Goal: Transaction & Acquisition: Purchase product/service

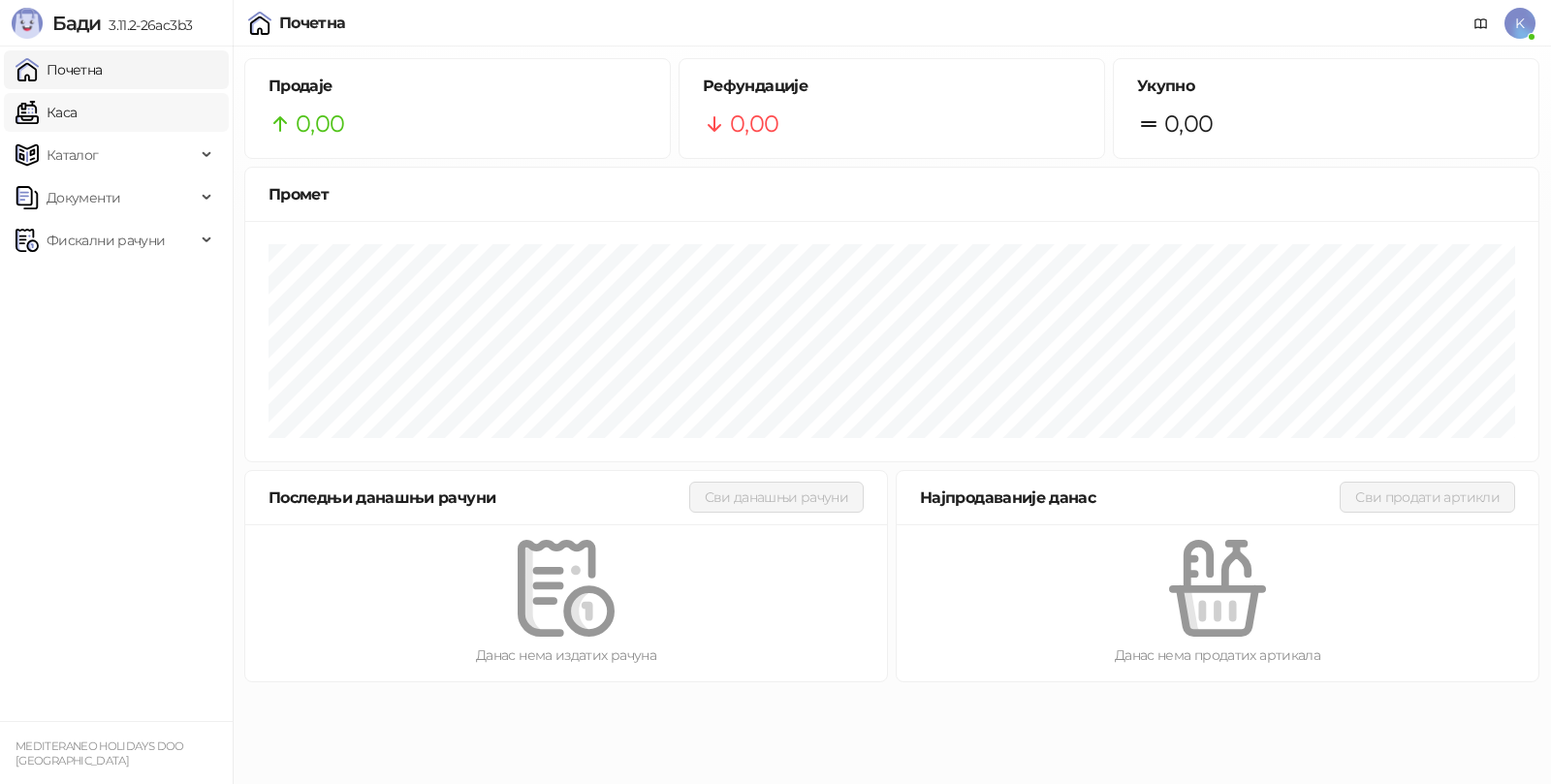
click at [77, 123] on link "Каса" at bounding box center [46, 113] width 61 height 39
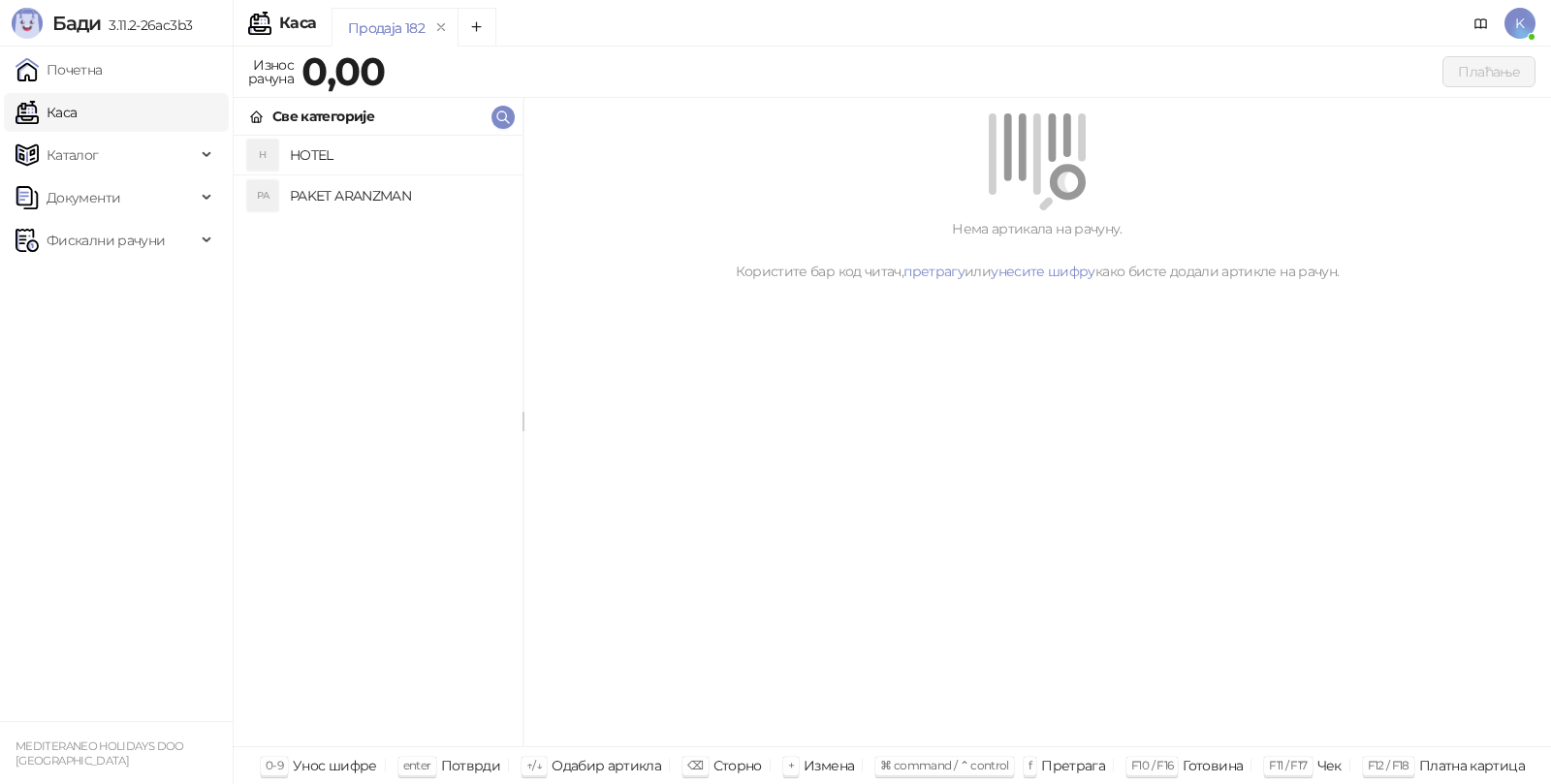
click at [321, 197] on h4 "PAKET ARANZMAN" at bounding box center [398, 196] width 217 height 31
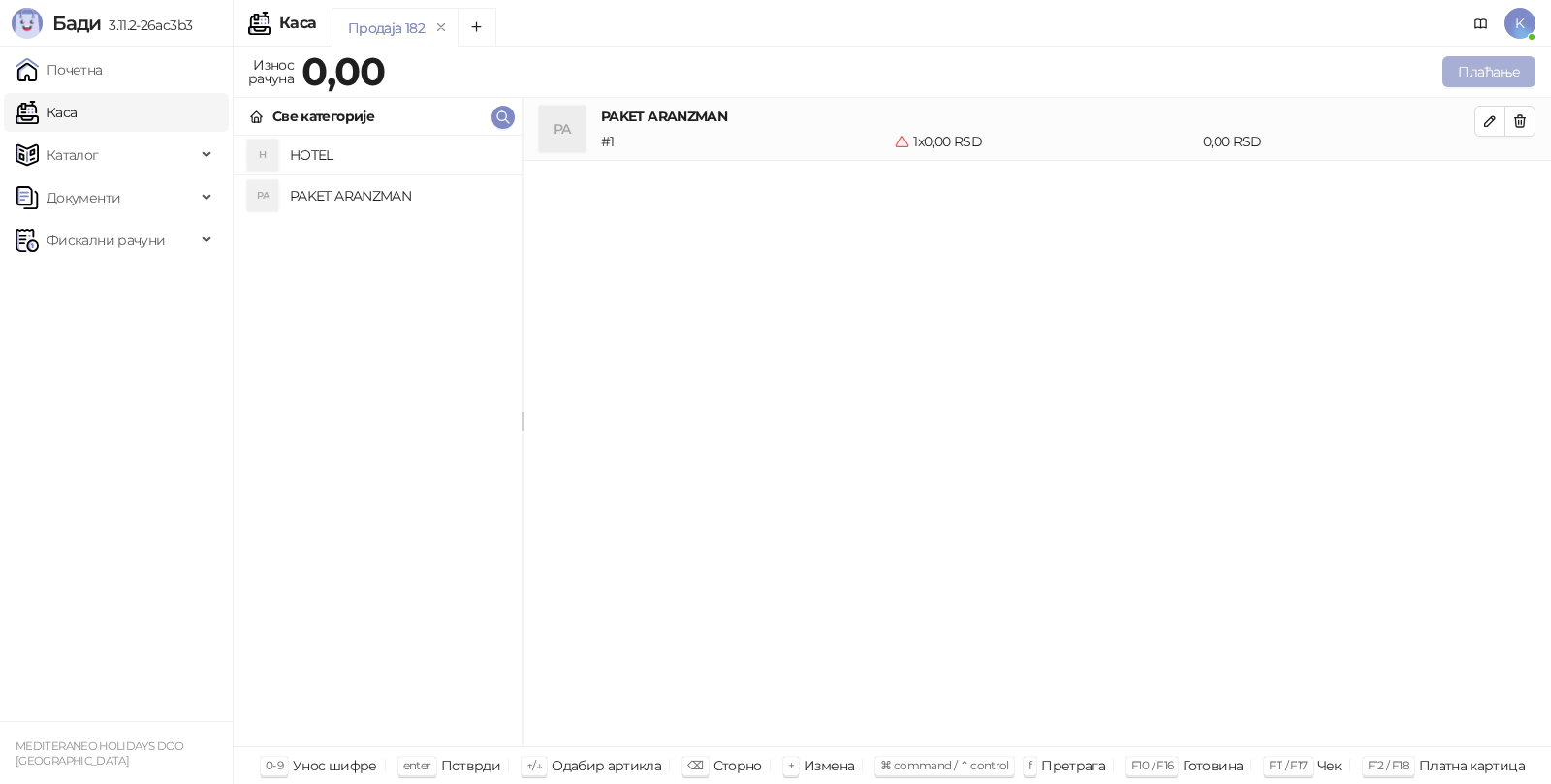
click at [1453, 68] on button "Плаћање" at bounding box center [1490, 72] width 94 height 31
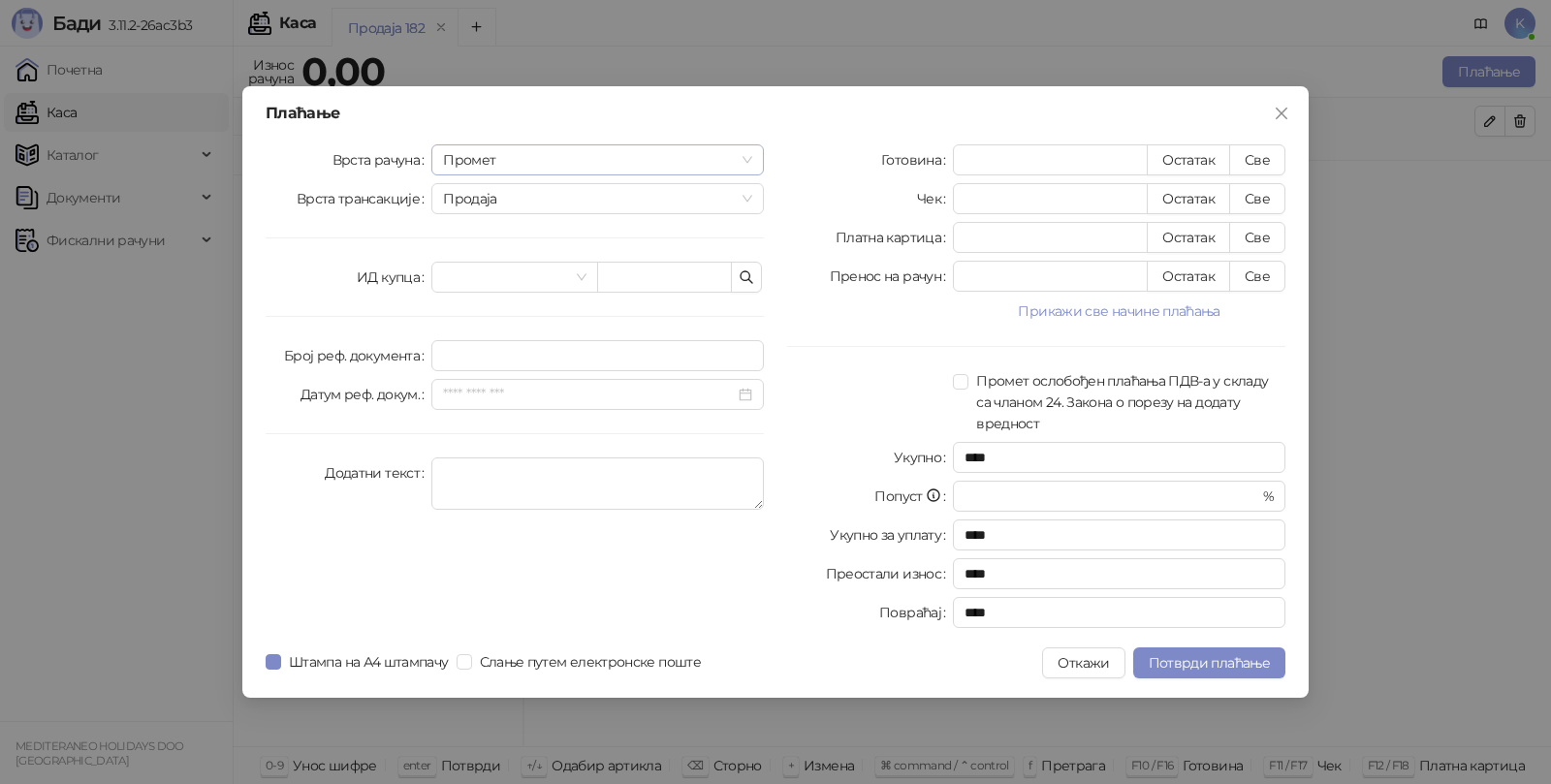
click at [476, 157] on span "Промет" at bounding box center [597, 160] width 309 height 29
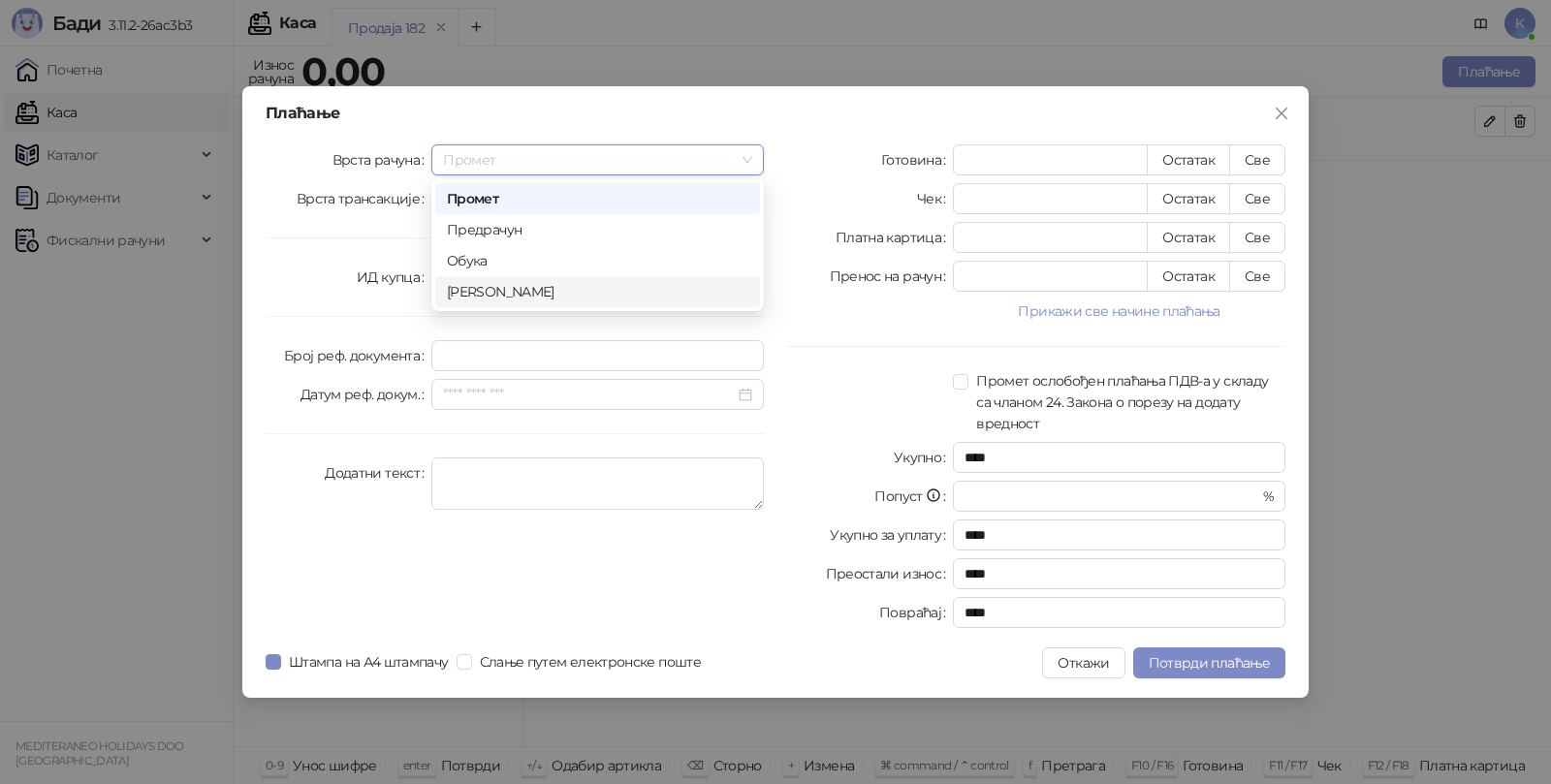
click at [463, 286] on div "[PERSON_NAME]" at bounding box center [597, 292] width 301 height 21
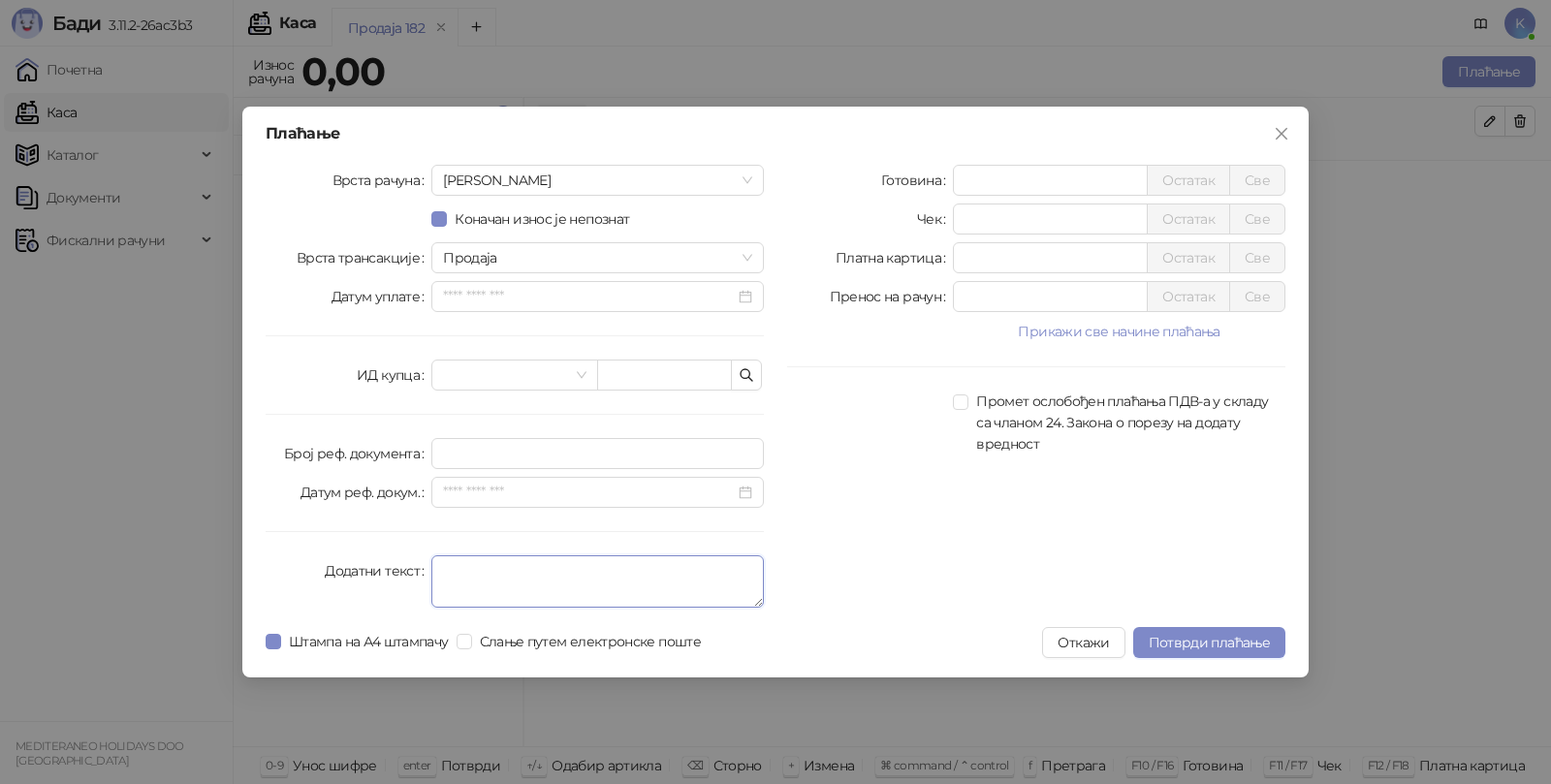
click at [460, 574] on textarea "Додатни текст" at bounding box center [597, 581] width 332 height 53
type textarea "*********"
click at [986, 254] on input "*" at bounding box center [1050, 258] width 193 height 29
type input "******"
click at [1190, 657] on button "Потврди плаћање" at bounding box center [1209, 643] width 152 height 31
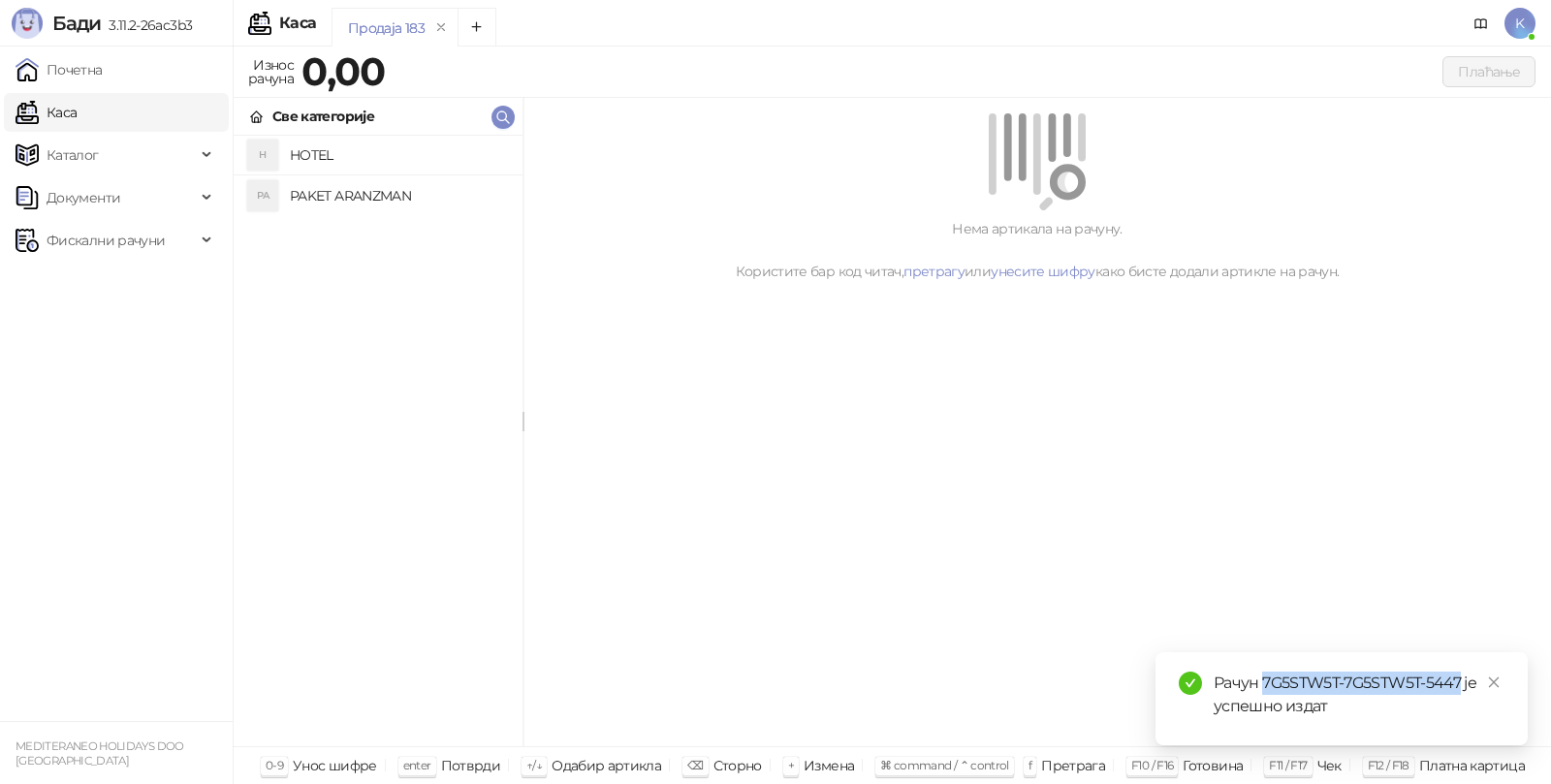
drag, startPoint x: 1265, startPoint y: 678, endPoint x: 1460, endPoint y: 678, distance: 195.0
click at [1460, 678] on div "Рачун 7G5STW5T-7G5STW5T-5447 је успешно издат" at bounding box center [1359, 695] width 290 height 47
copy div "7G5STW5T-7G5STW5T-5447"
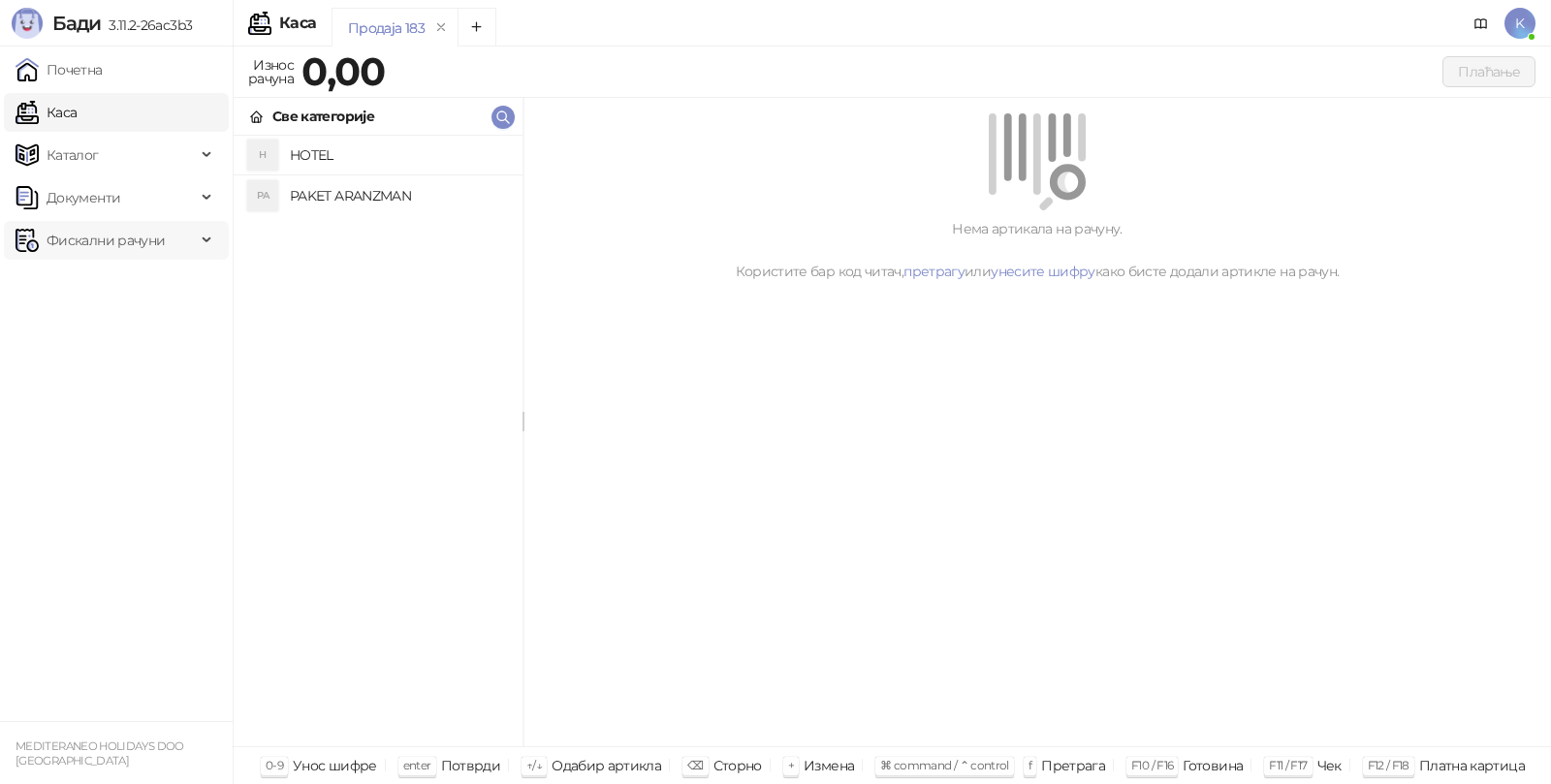
click at [118, 241] on span "Фискални рачуни" at bounding box center [105, 241] width 118 height 39
click at [95, 280] on link "Издати рачуни" at bounding box center [88, 283] width 130 height 39
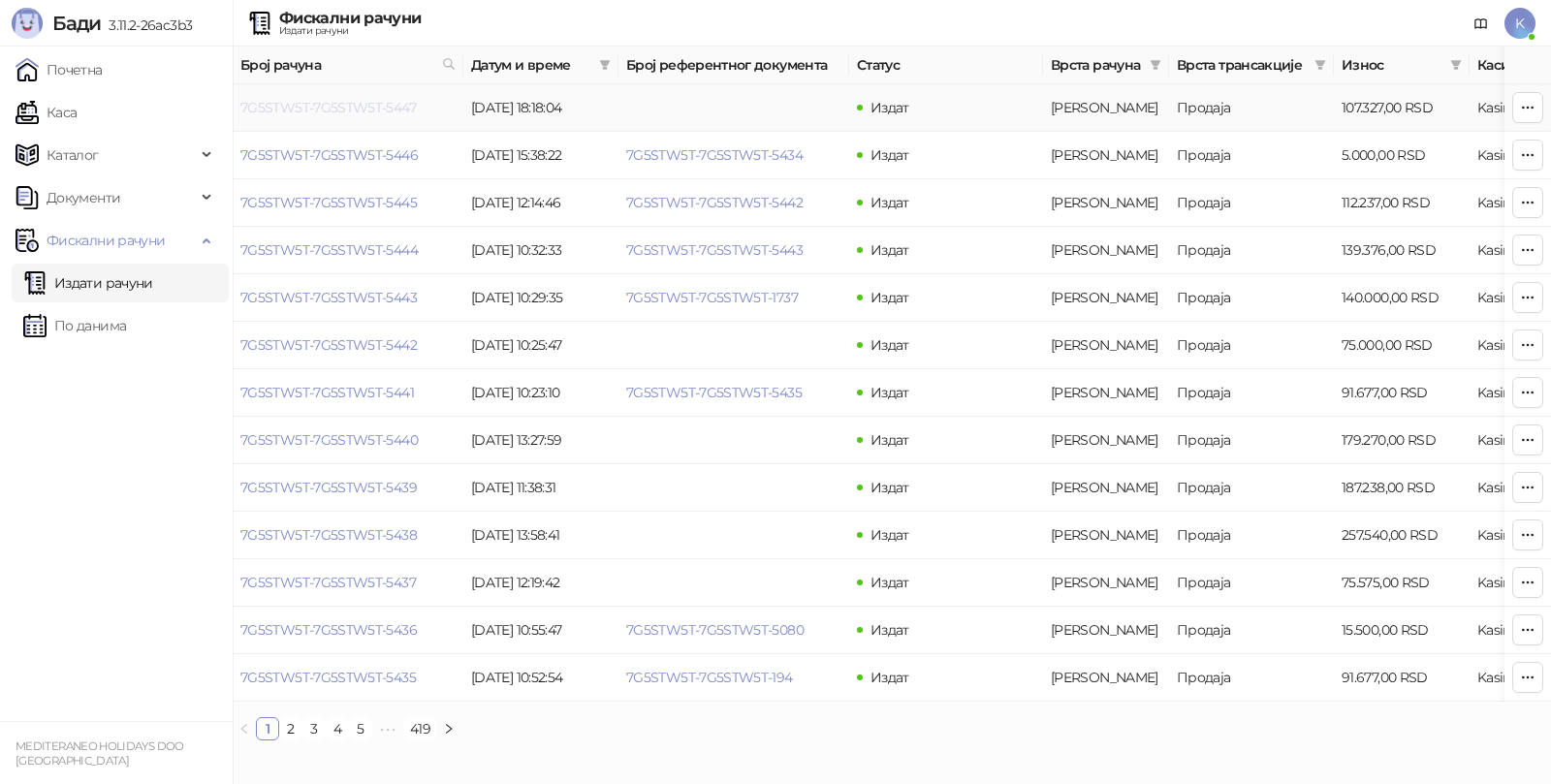
click at [312, 105] on link "7G5STW5T-7G5STW5T-5447" at bounding box center [328, 107] width 175 height 18
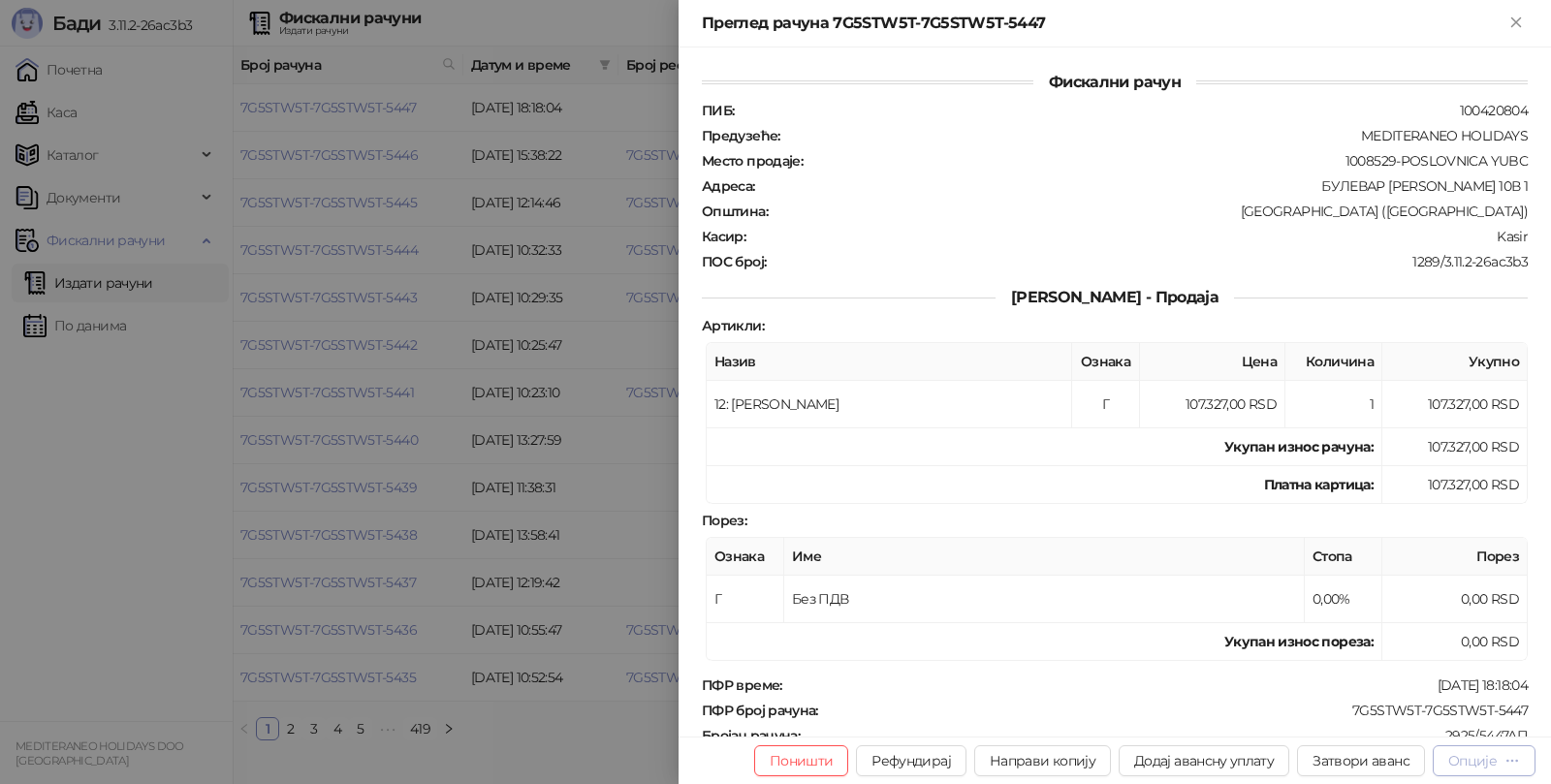
click at [1497, 762] on div "Опције" at bounding box center [1485, 760] width 72 height 19
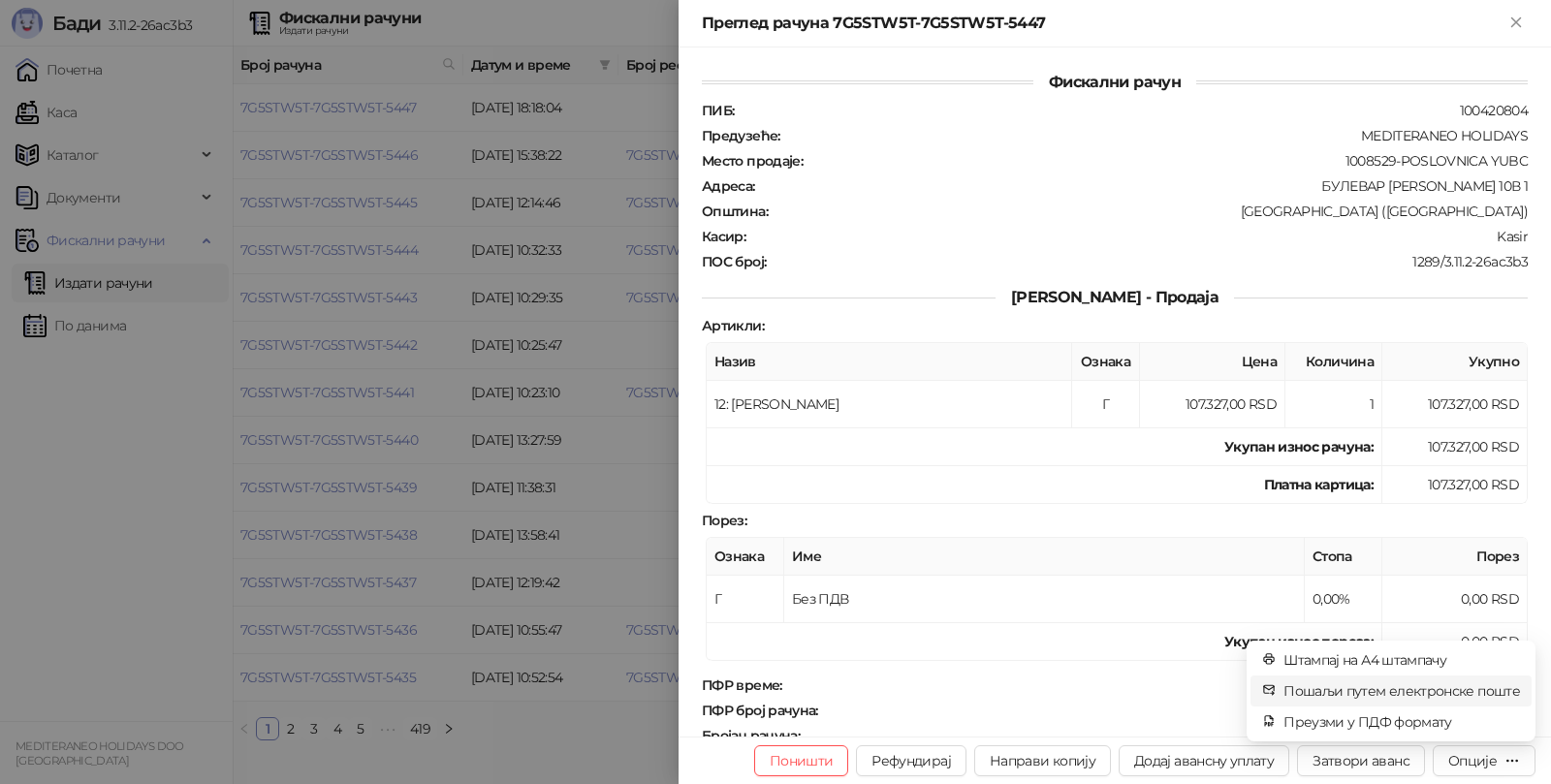
click at [1419, 687] on span "Пошаљи путем електронске поште" at bounding box center [1401, 691] width 237 height 21
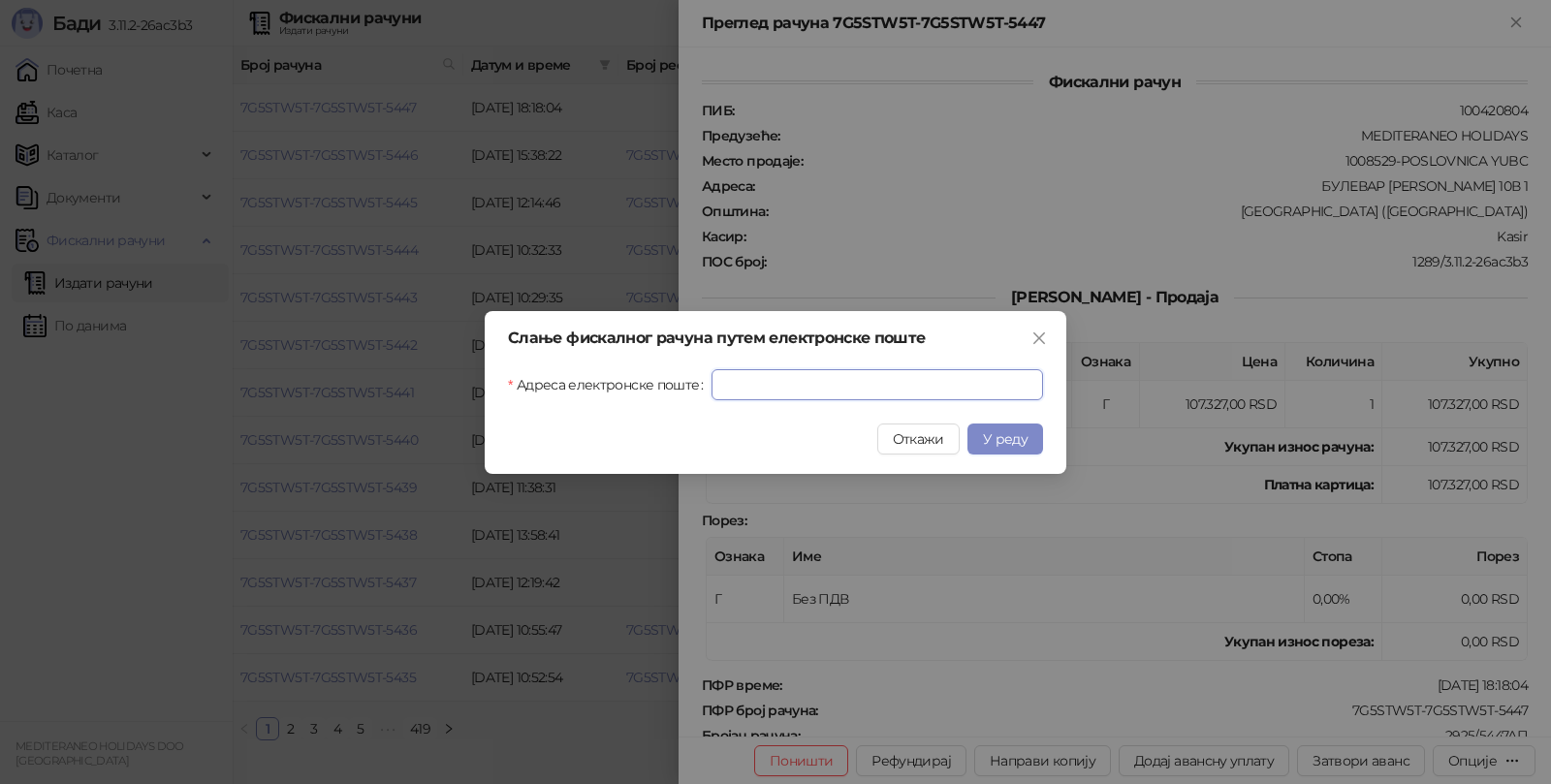
click at [861, 385] on input "Адреса електронске поште" at bounding box center [877, 385] width 331 height 31
paste input "**********"
type input "**********"
click at [995, 430] on span "У реду" at bounding box center [1005, 439] width 45 height 18
